Goal: Task Accomplishment & Management: Manage account settings

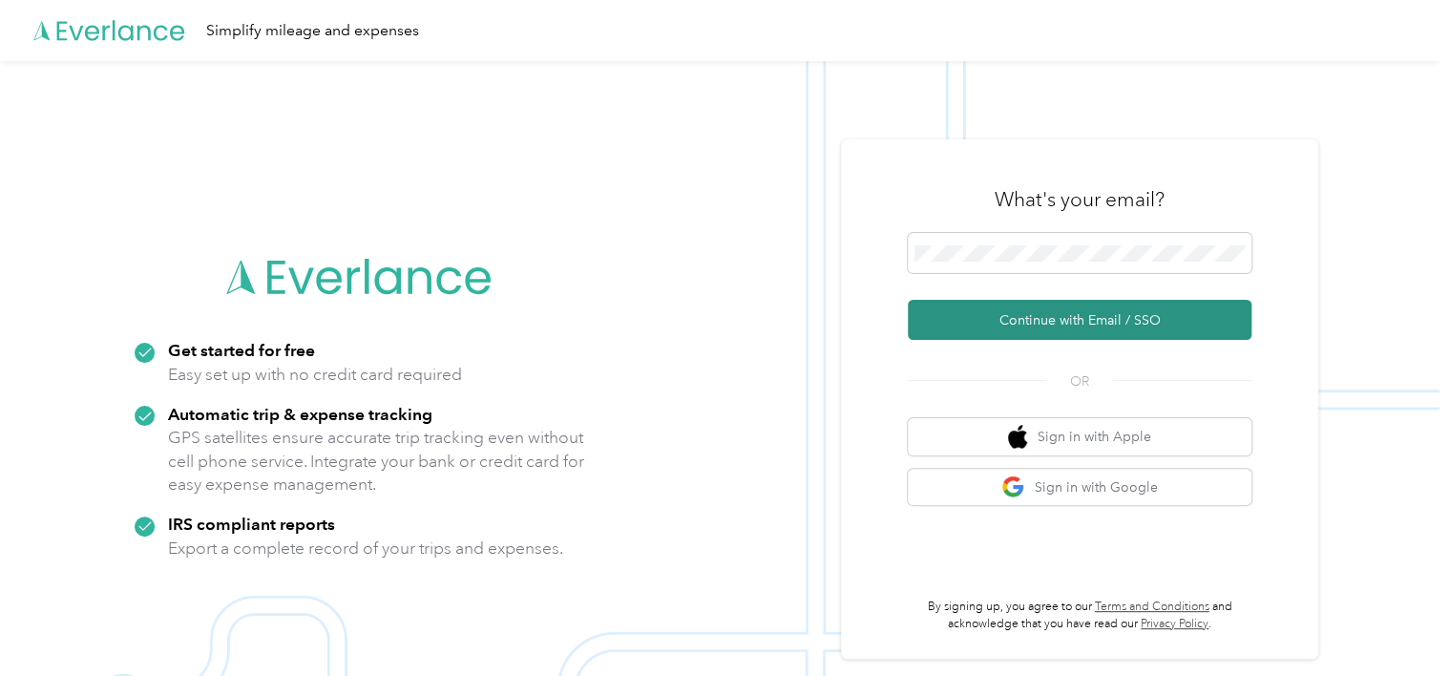
click at [1051, 328] on button "Continue with Email / SSO" at bounding box center [1080, 320] width 344 height 40
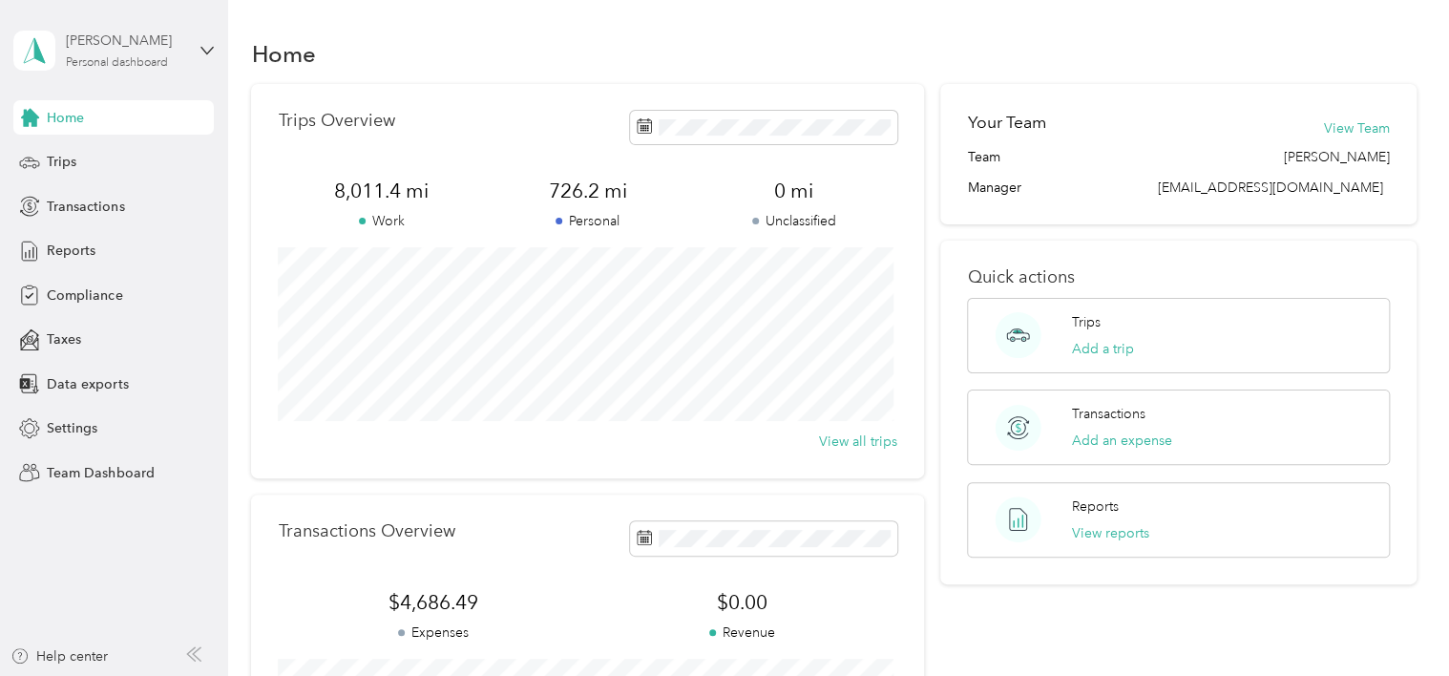
drag, startPoint x: 0, startPoint y: 0, endPoint x: 105, endPoint y: 48, distance: 115.3
click at [105, 48] on div "Scott E. Gstell" at bounding box center [125, 41] width 119 height 20
click at [95, 152] on div "Team dashboard" at bounding box center [82, 157] width 102 height 20
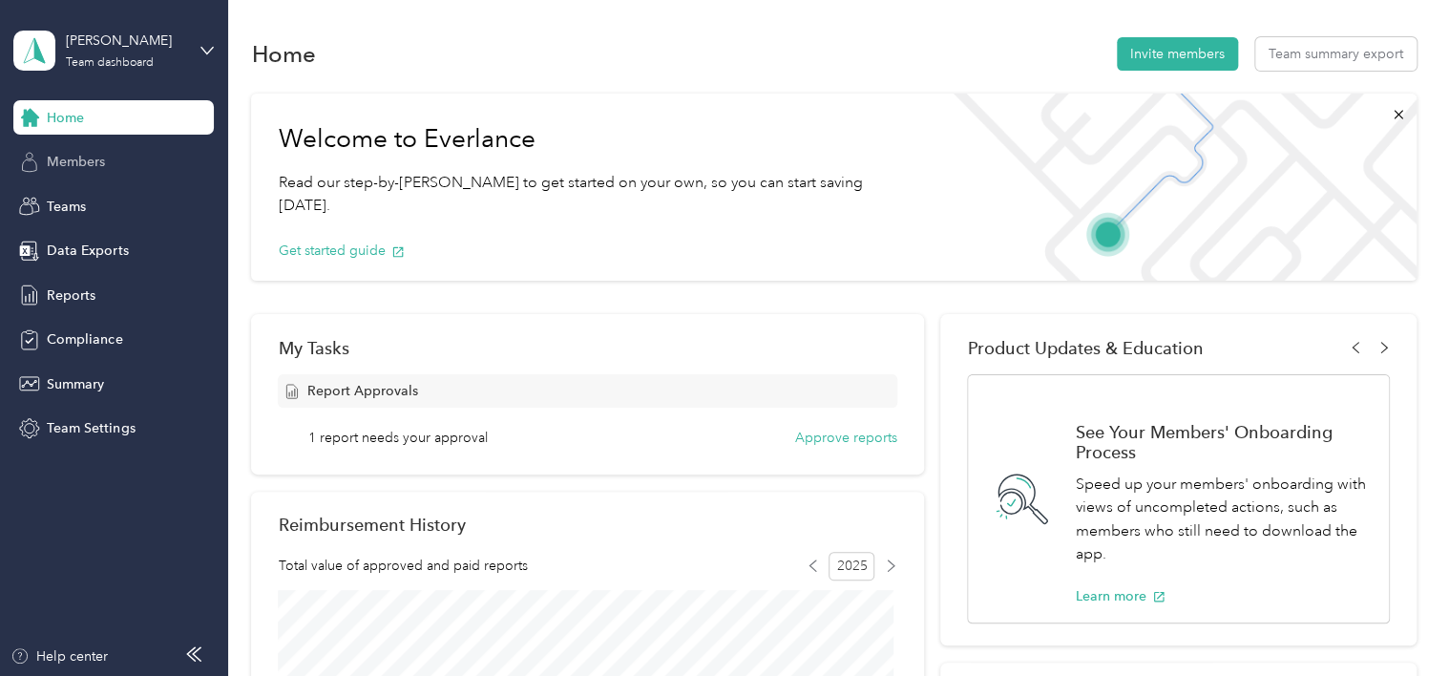
click at [90, 162] on span "Members" at bounding box center [76, 162] width 58 height 20
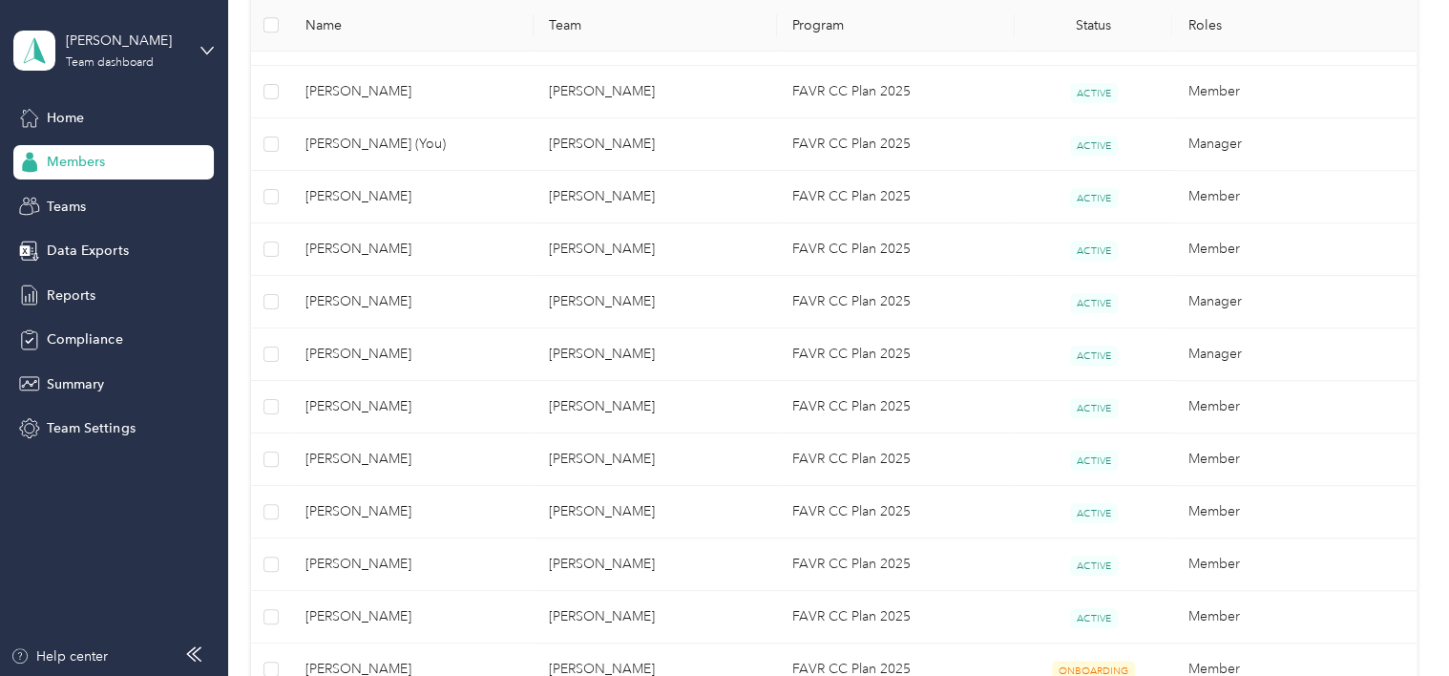
scroll to position [668, 0]
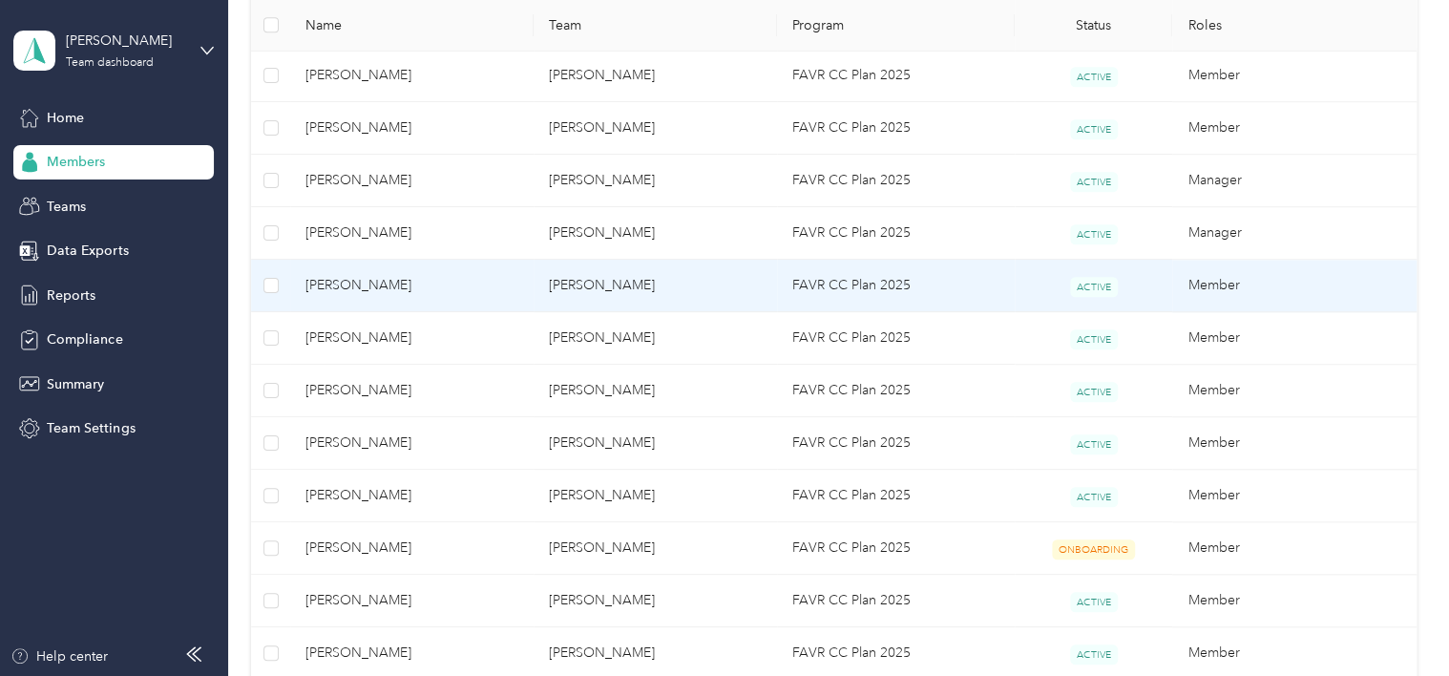
click at [418, 277] on span "Michael S. Pittman" at bounding box center [411, 285] width 213 height 21
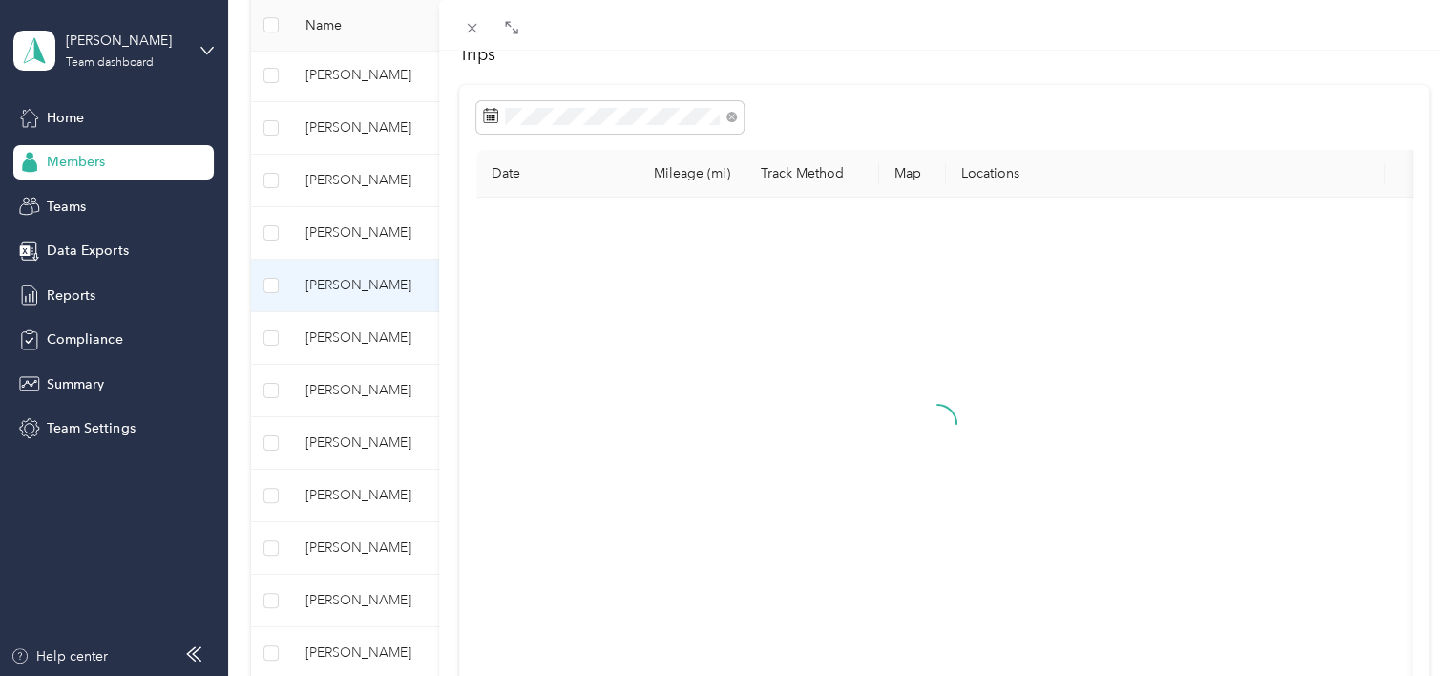
scroll to position [95, 0]
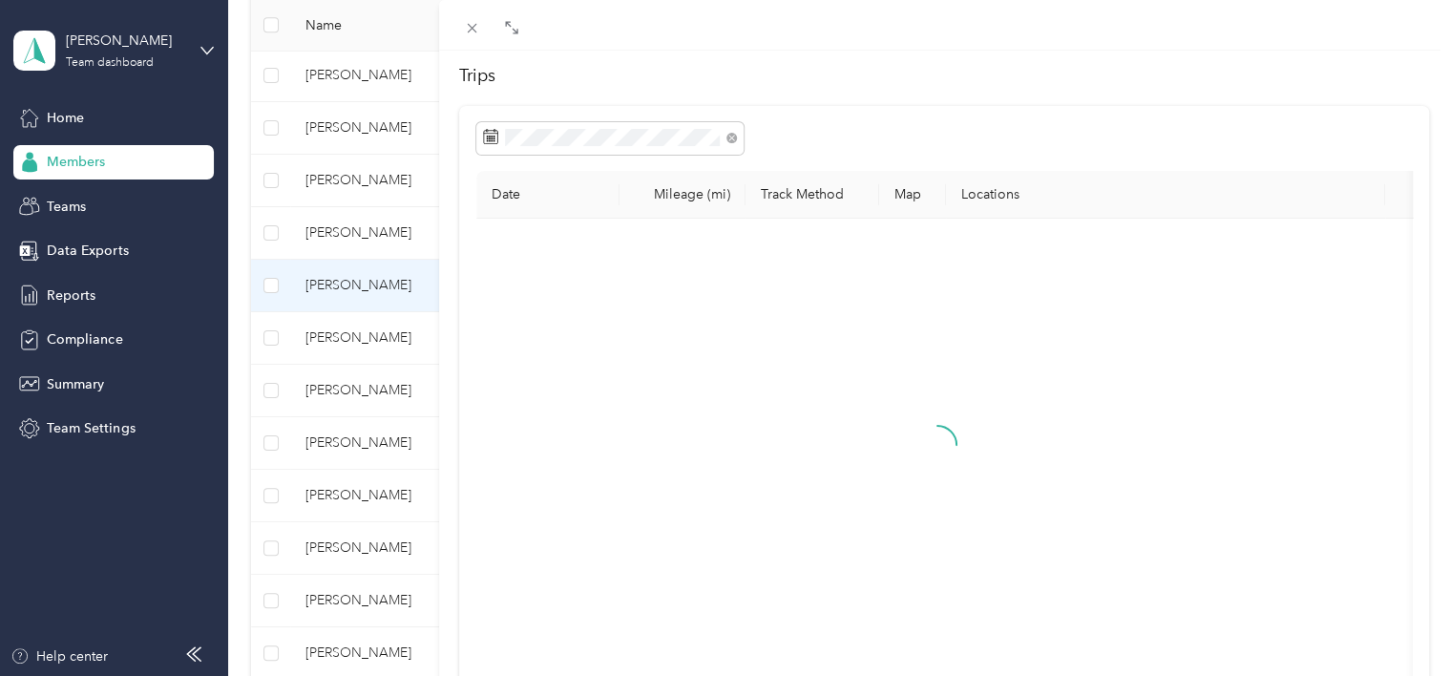
click at [366, 231] on div "Michael S. Pittman Archive Trips Expenses Reports Member info Program Commute R…" at bounding box center [724, 338] width 1449 height 676
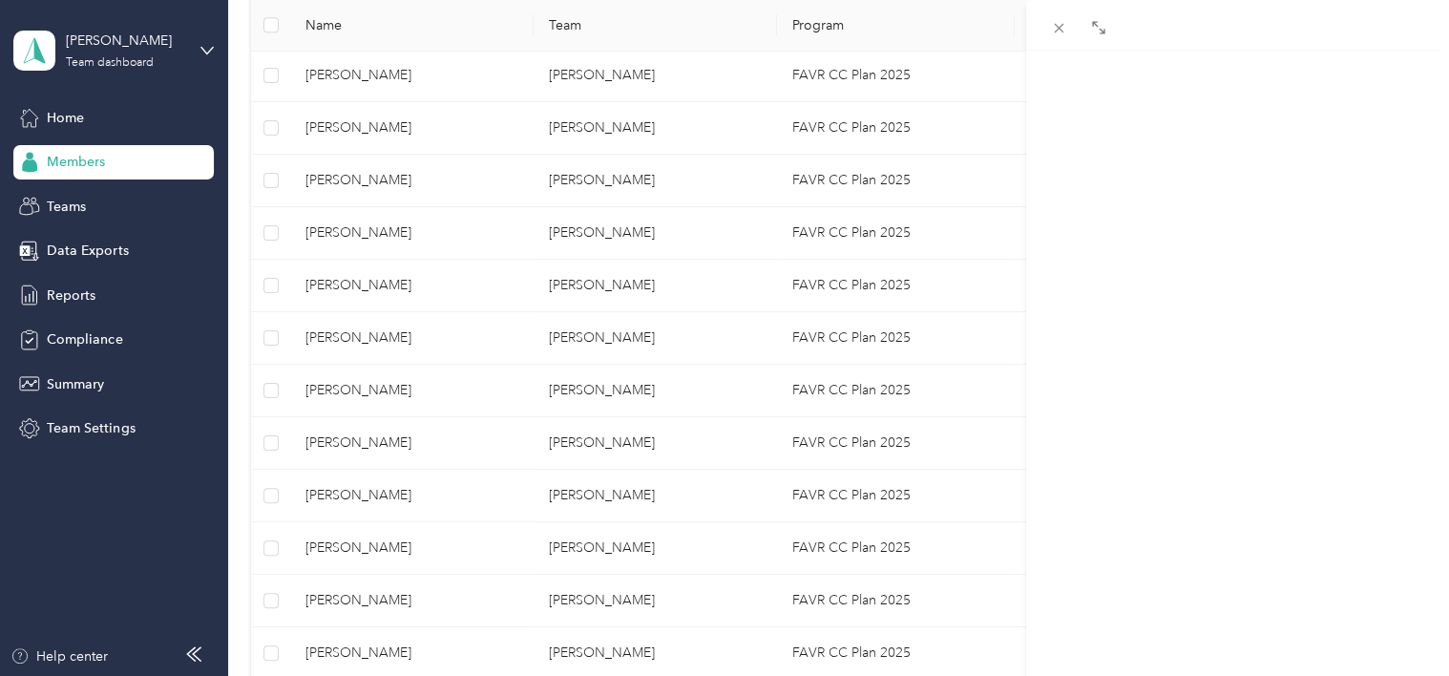
click at [366, 230] on div at bounding box center [724, 338] width 1449 height 676
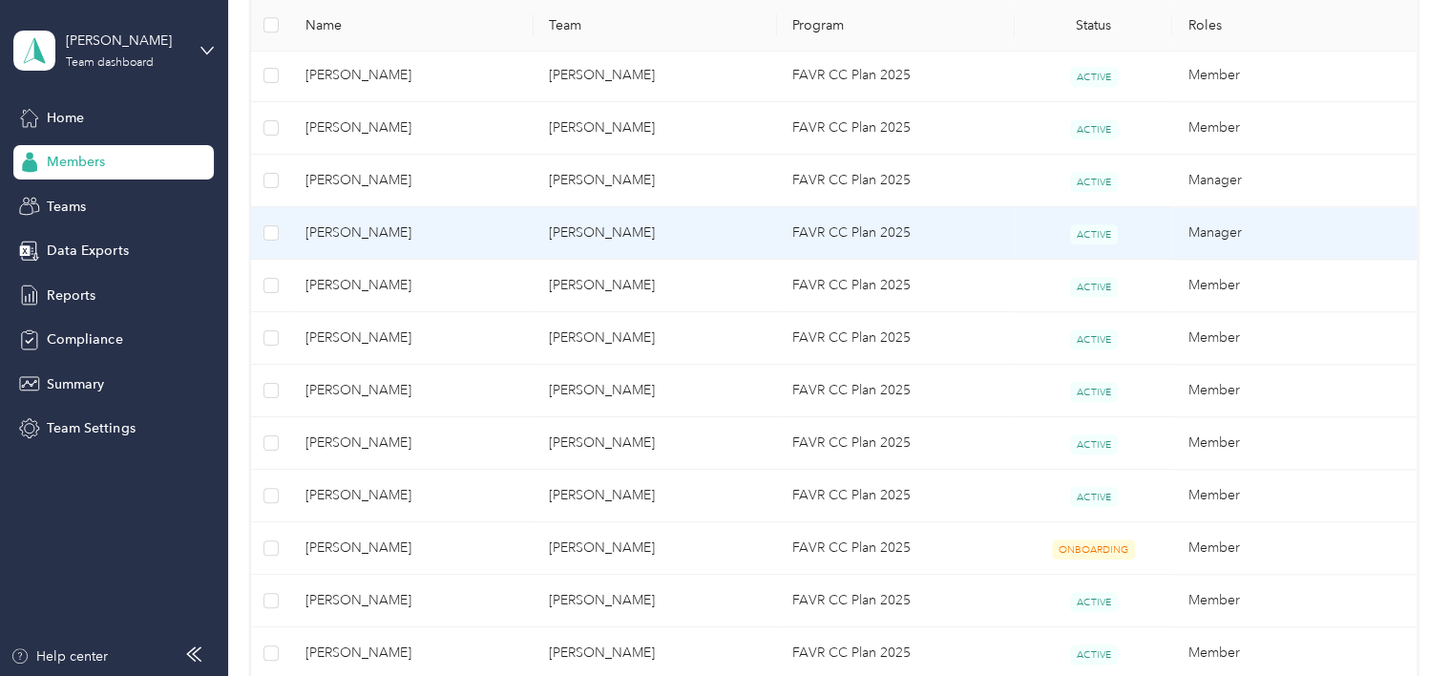
click at [370, 230] on span "Andrew T. Watson" at bounding box center [411, 232] width 213 height 21
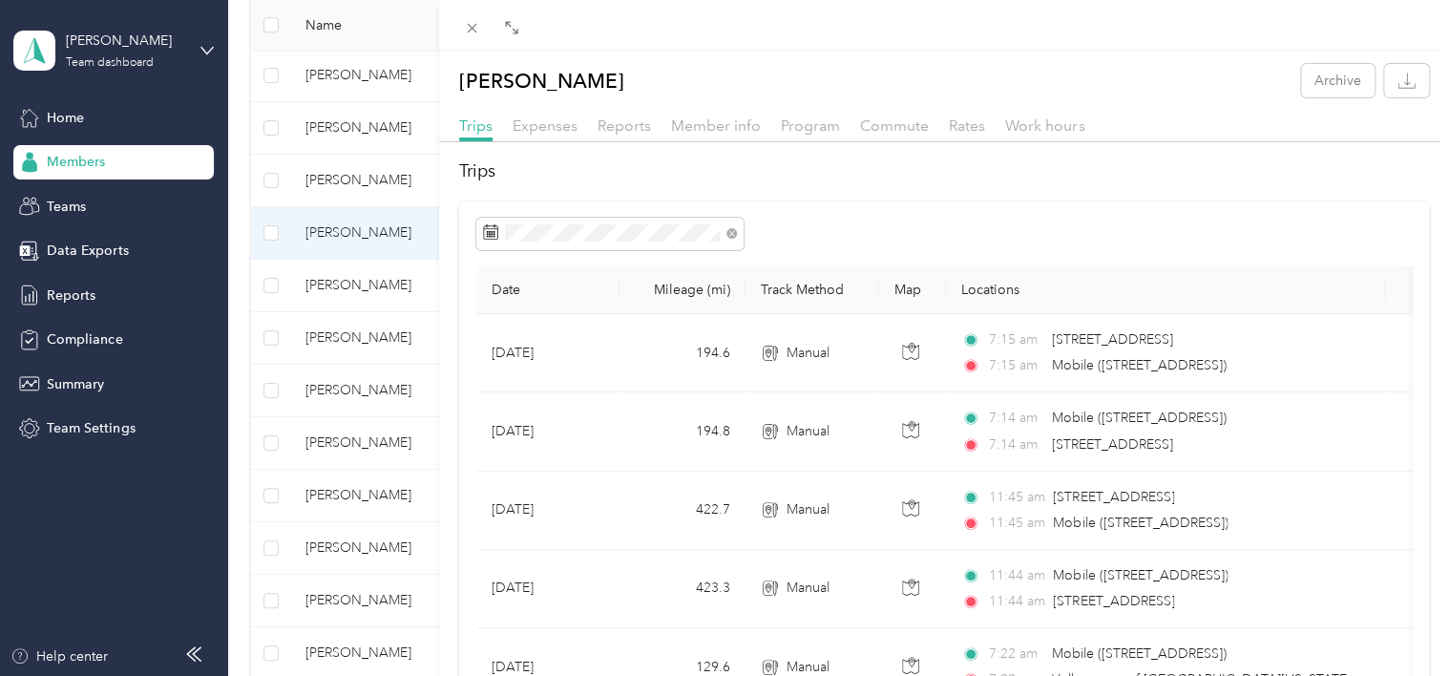
click at [352, 278] on div "Andrew T. Watson Archive Trips Expenses Reports Member info Program Commute Rat…" at bounding box center [724, 338] width 1449 height 676
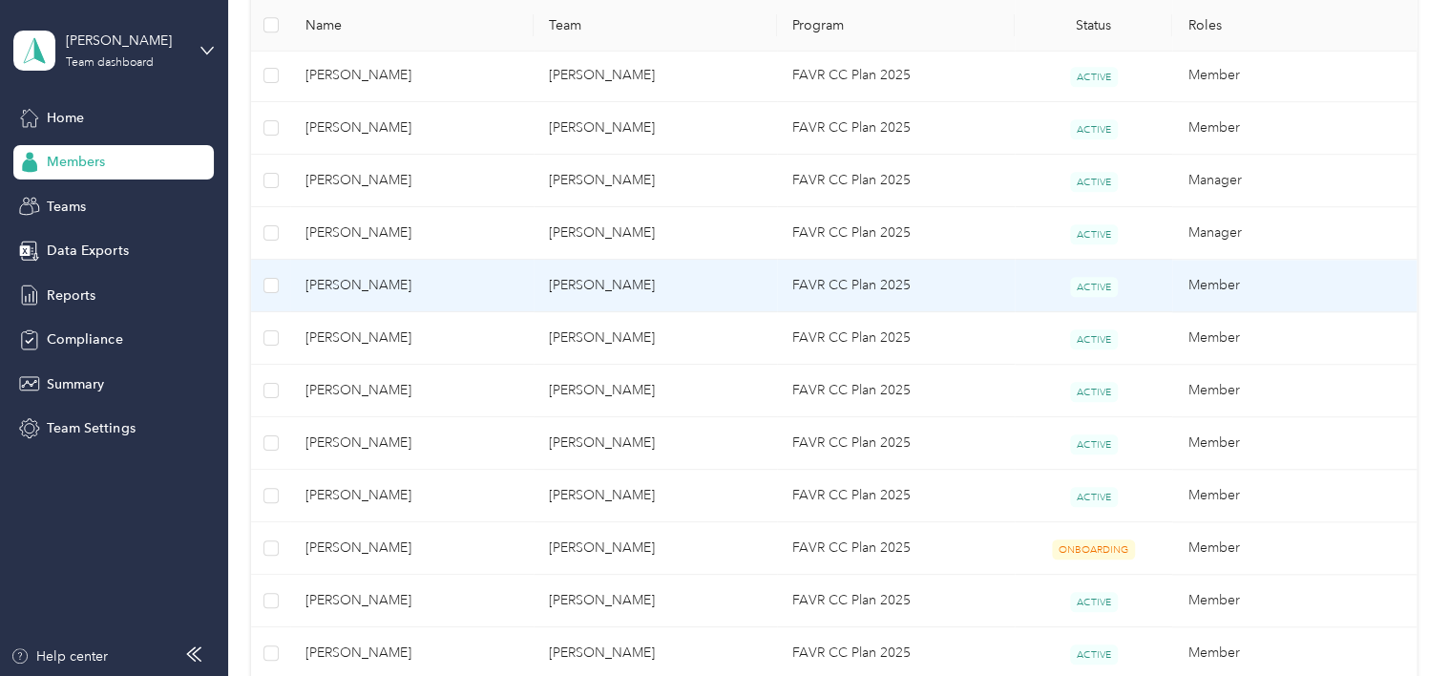
click at [352, 278] on span "Michael S. Pittman" at bounding box center [411, 285] width 213 height 21
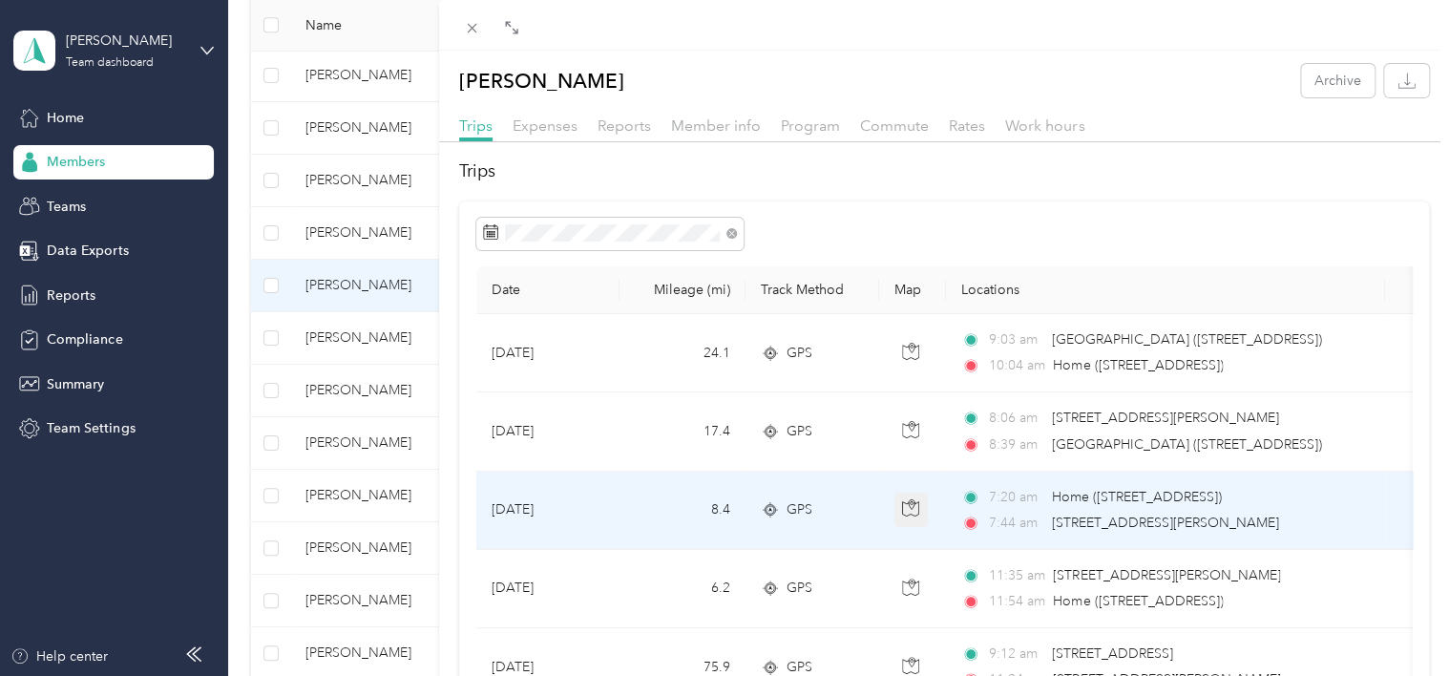
click at [920, 510] on button "button" at bounding box center [911, 509] width 34 height 34
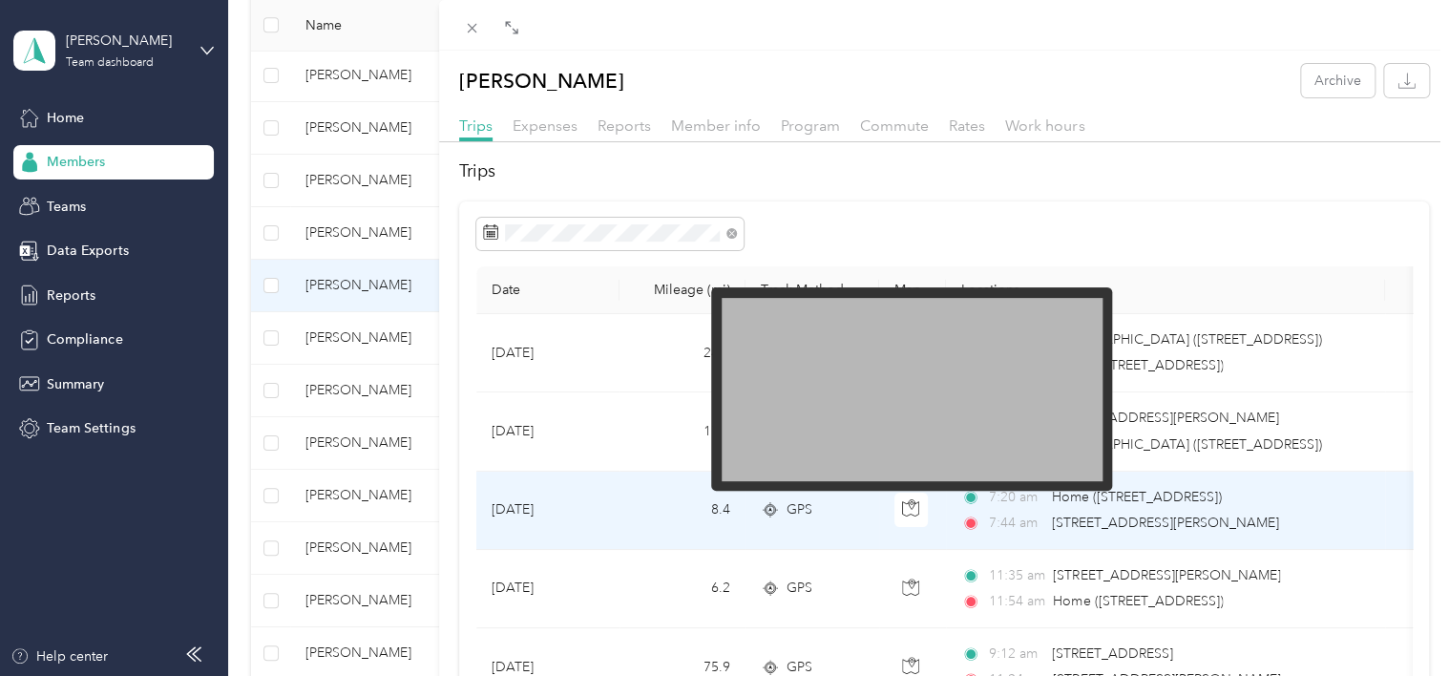
click at [979, 350] on img at bounding box center [911, 389] width 381 height 183
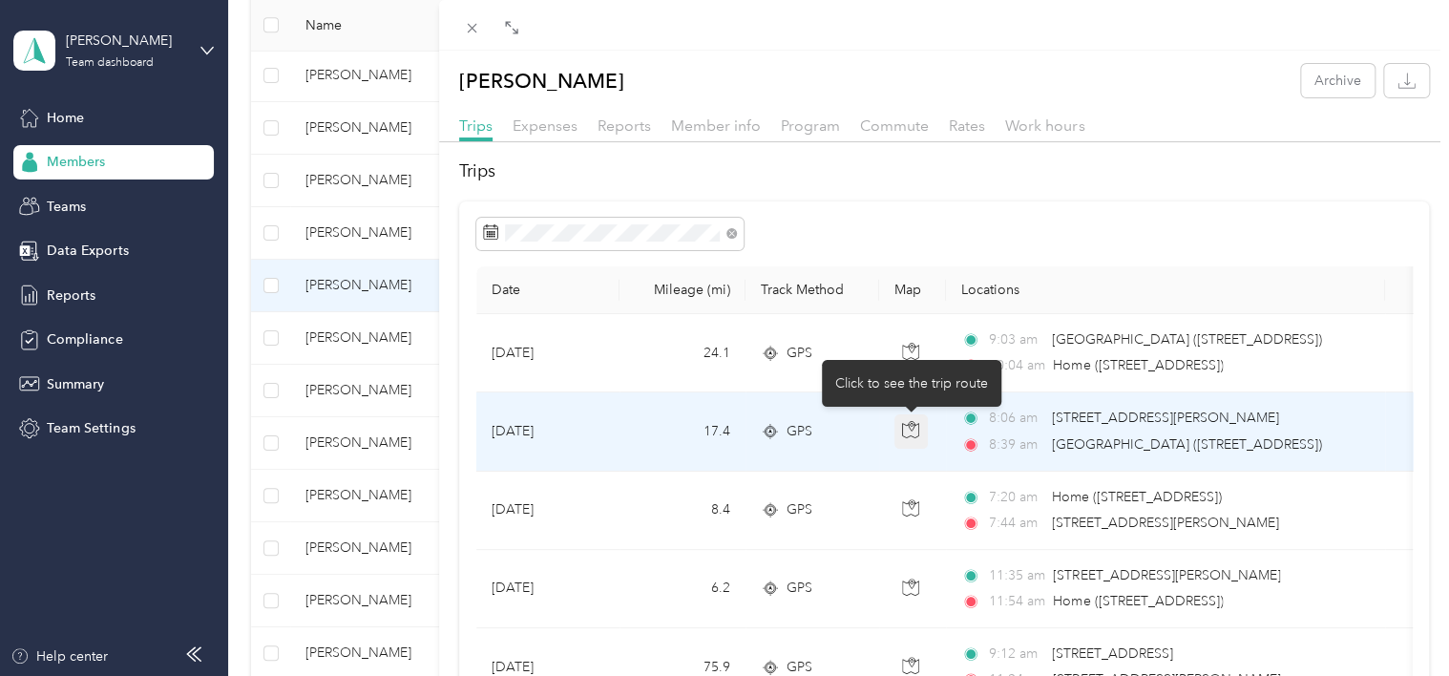
click at [908, 424] on icon "button" at bounding box center [911, 431] width 16 height 14
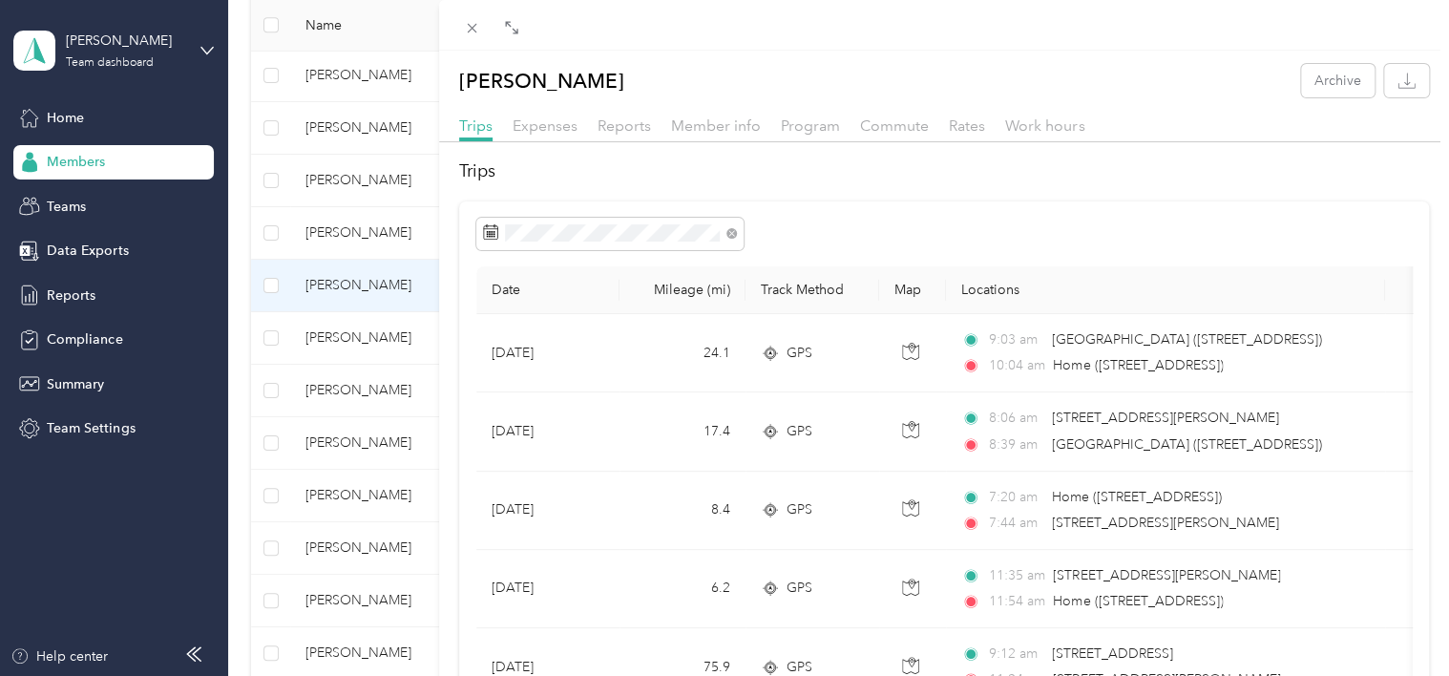
click at [1255, 224] on div at bounding box center [944, 234] width 936 height 32
drag, startPoint x: 1457, startPoint y: 3, endPoint x: 1347, endPoint y: 173, distance: 202.8
click at [1347, 173] on h2 "Trips" at bounding box center [944, 171] width 970 height 26
click at [370, 71] on div "Michael S. Pittman Archive Trips Expenses Reports Member info Program Commute R…" at bounding box center [724, 338] width 1449 height 676
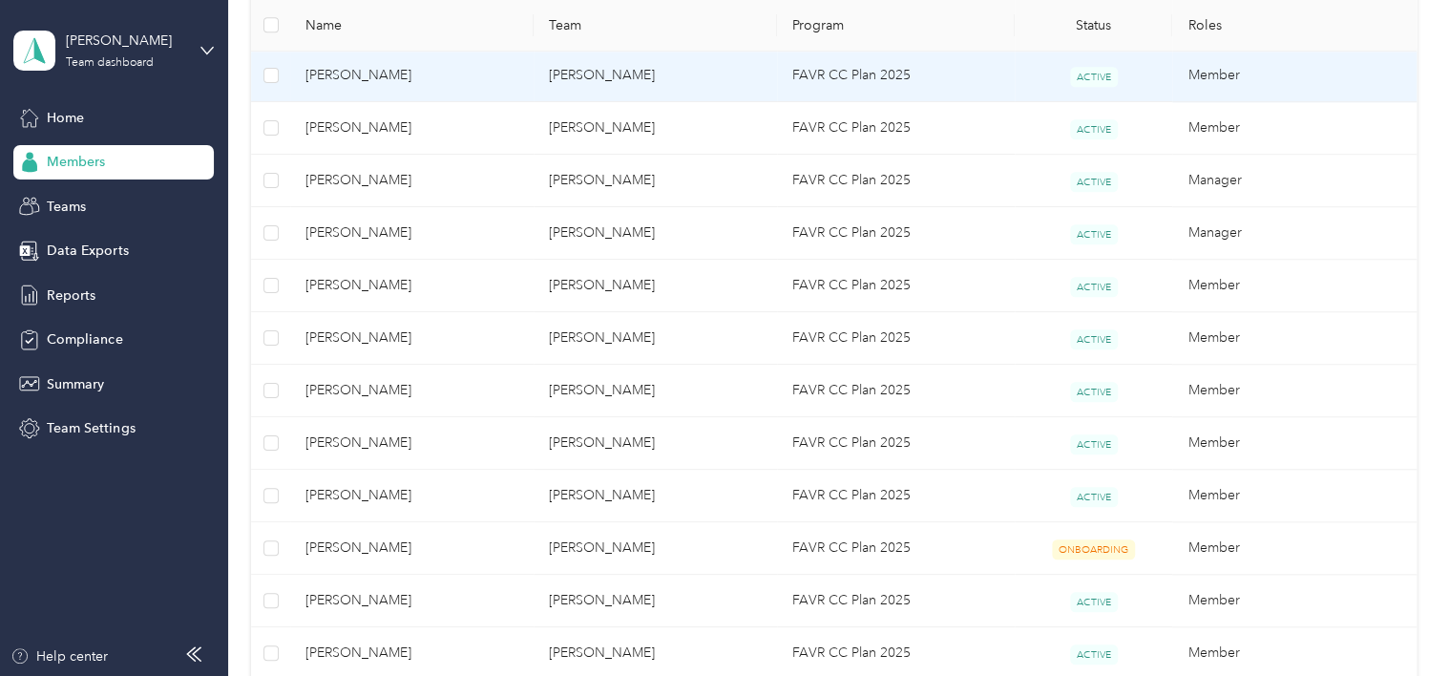
click at [361, 71] on span "Staci E. Schauman" at bounding box center [411, 75] width 213 height 21
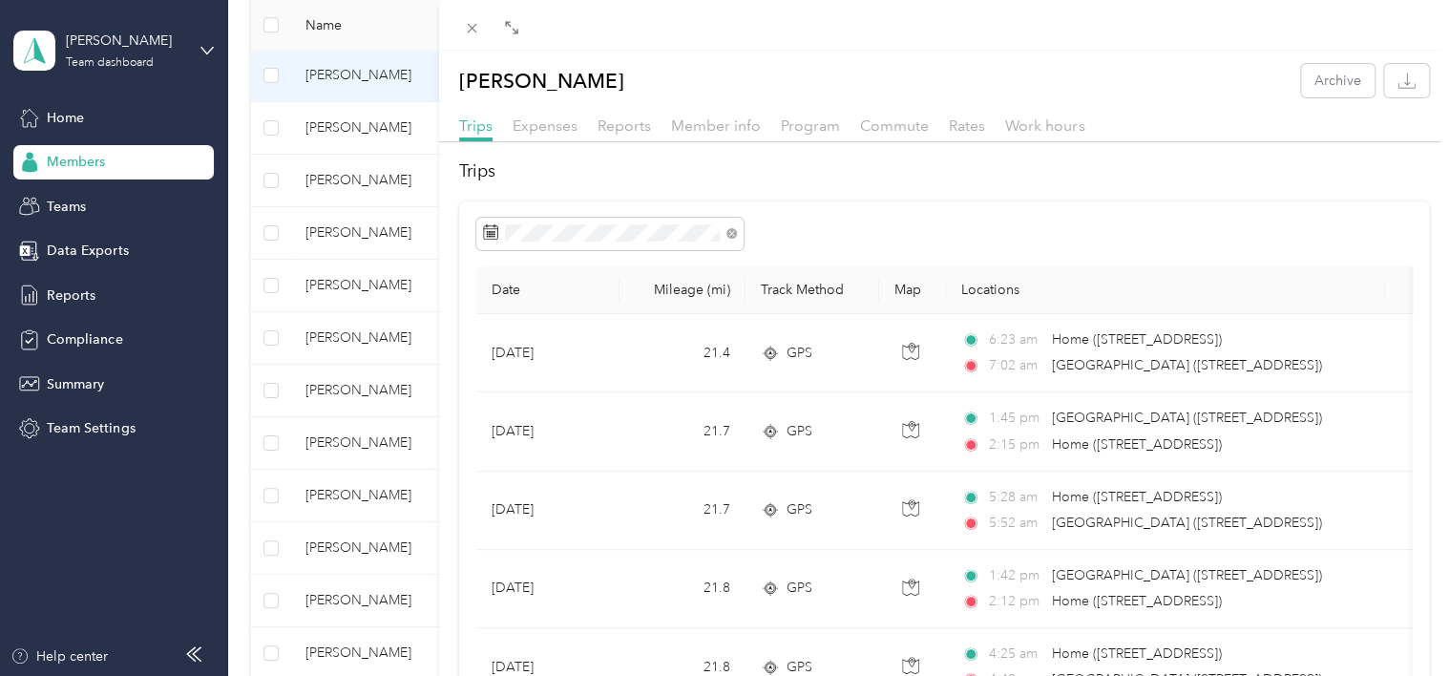
click at [77, 162] on div "Staci E. Schauman Archive Trips Expenses Reports Member info Program Commute Ra…" at bounding box center [724, 338] width 1449 height 676
